Goal: Register for event/course

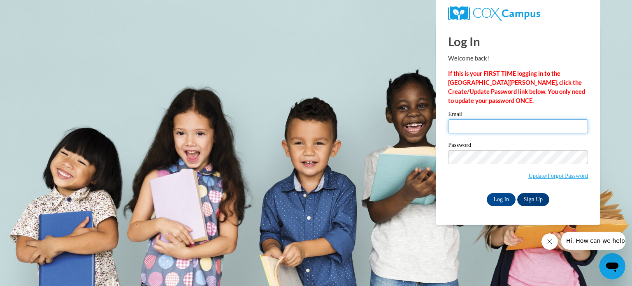
click at [465, 129] on input "Email" at bounding box center [518, 126] width 140 height 14
type input "[EMAIL_ADDRESS][DOMAIN_NAME]"
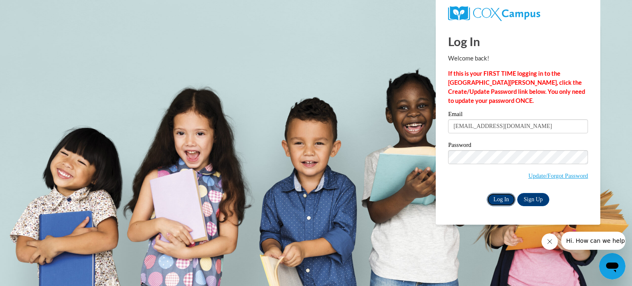
click at [501, 203] on input "Log In" at bounding box center [501, 199] width 29 height 13
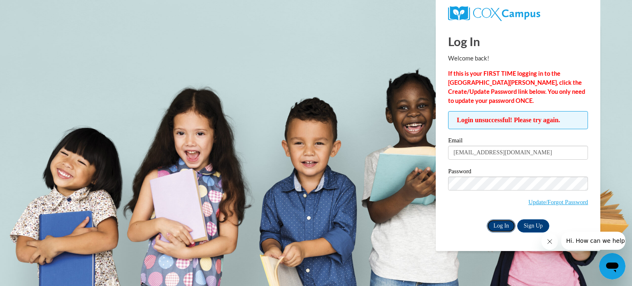
click at [495, 231] on input "Log In" at bounding box center [501, 225] width 29 height 13
click at [501, 227] on input "Log In" at bounding box center [501, 225] width 29 height 13
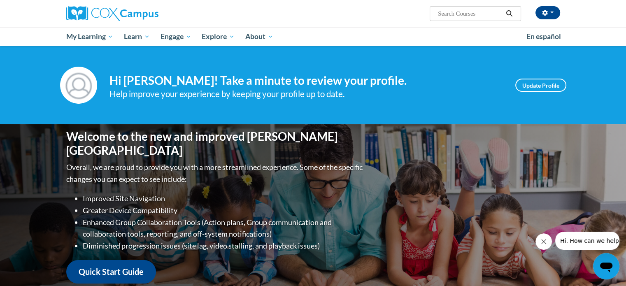
click at [455, 14] on input "Search..." at bounding box center [470, 14] width 66 height 10
type input "transforming read"
click at [509, 13] on icon "Search" at bounding box center [509, 13] width 7 height 6
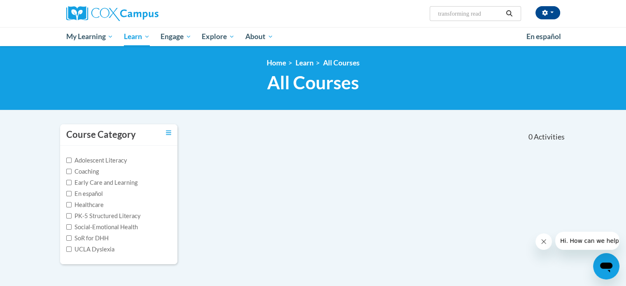
click at [487, 14] on input "transforming read" at bounding box center [470, 14] width 66 height 10
type input "transforming story"
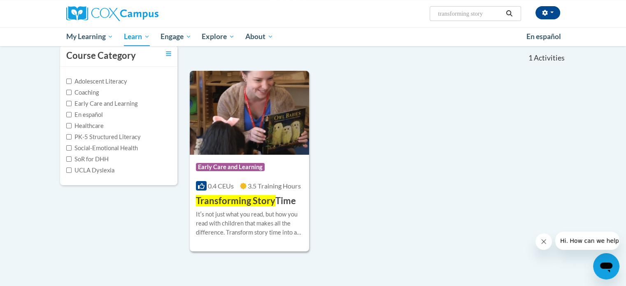
scroll to position [80, 0]
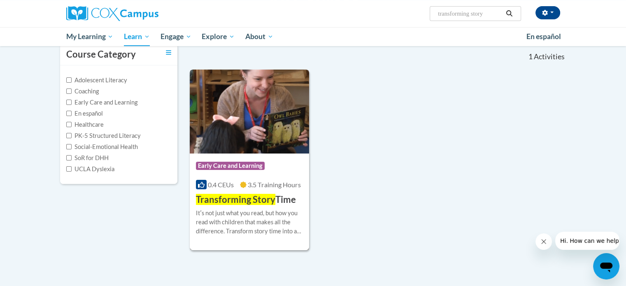
click at [247, 214] on div "Itʹs not just what you read, but how you read with children that makes all the …" at bounding box center [249, 222] width 107 height 27
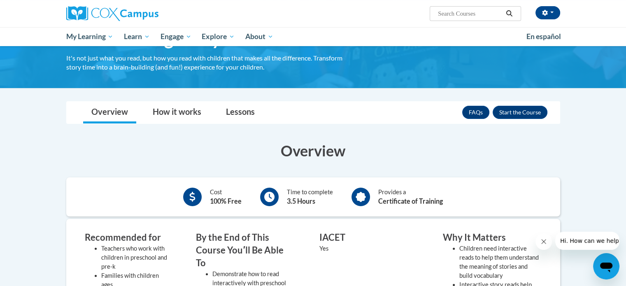
scroll to position [58, 0]
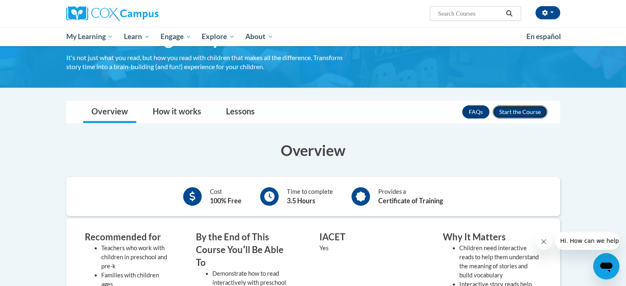
click at [527, 112] on button "Enroll" at bounding box center [520, 111] width 55 height 13
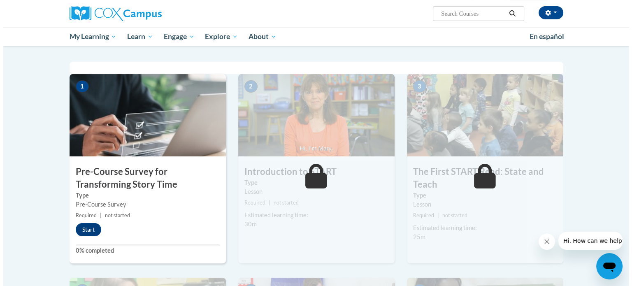
scroll to position [153, 0]
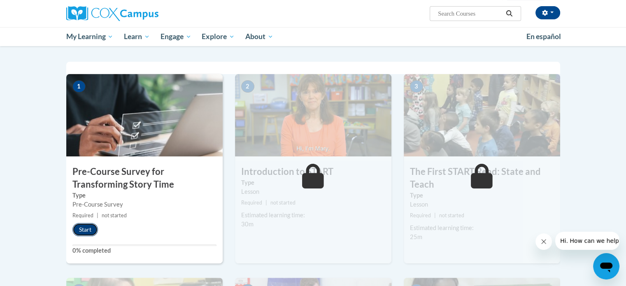
click at [88, 230] on button "Start" at bounding box center [85, 229] width 26 height 13
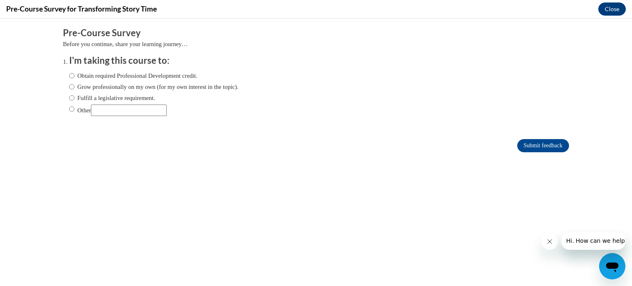
scroll to position [0, 0]
click at [69, 98] on input "Fulfill a legislative requirement." at bounding box center [71, 97] width 5 height 9
radio input "true"
click at [533, 144] on input "Submit feedback" at bounding box center [544, 145] width 52 height 13
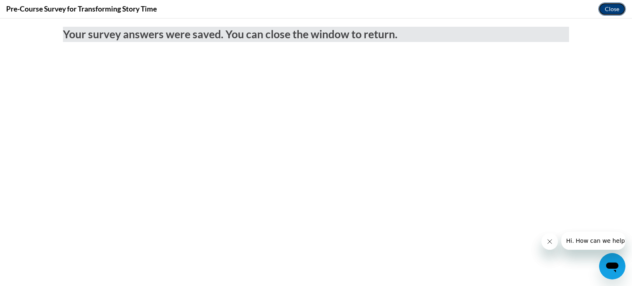
click at [614, 9] on button "Close" at bounding box center [613, 8] width 28 height 13
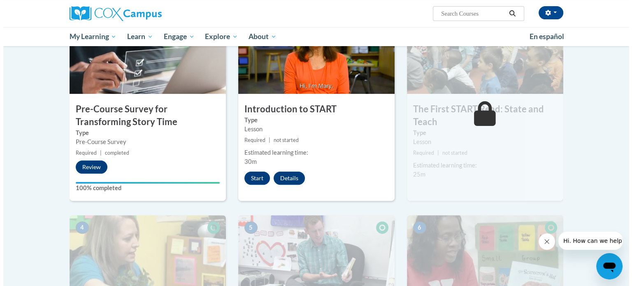
scroll to position [221, 0]
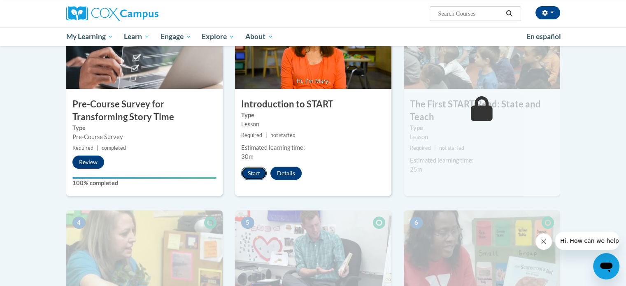
click at [252, 175] on button "Start" at bounding box center [254, 173] width 26 height 13
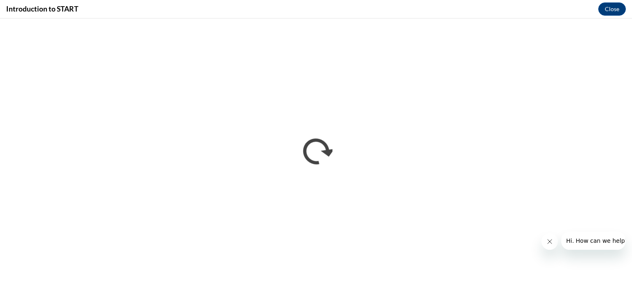
scroll to position [0, 0]
